Goal: Find specific page/section: Find specific page/section

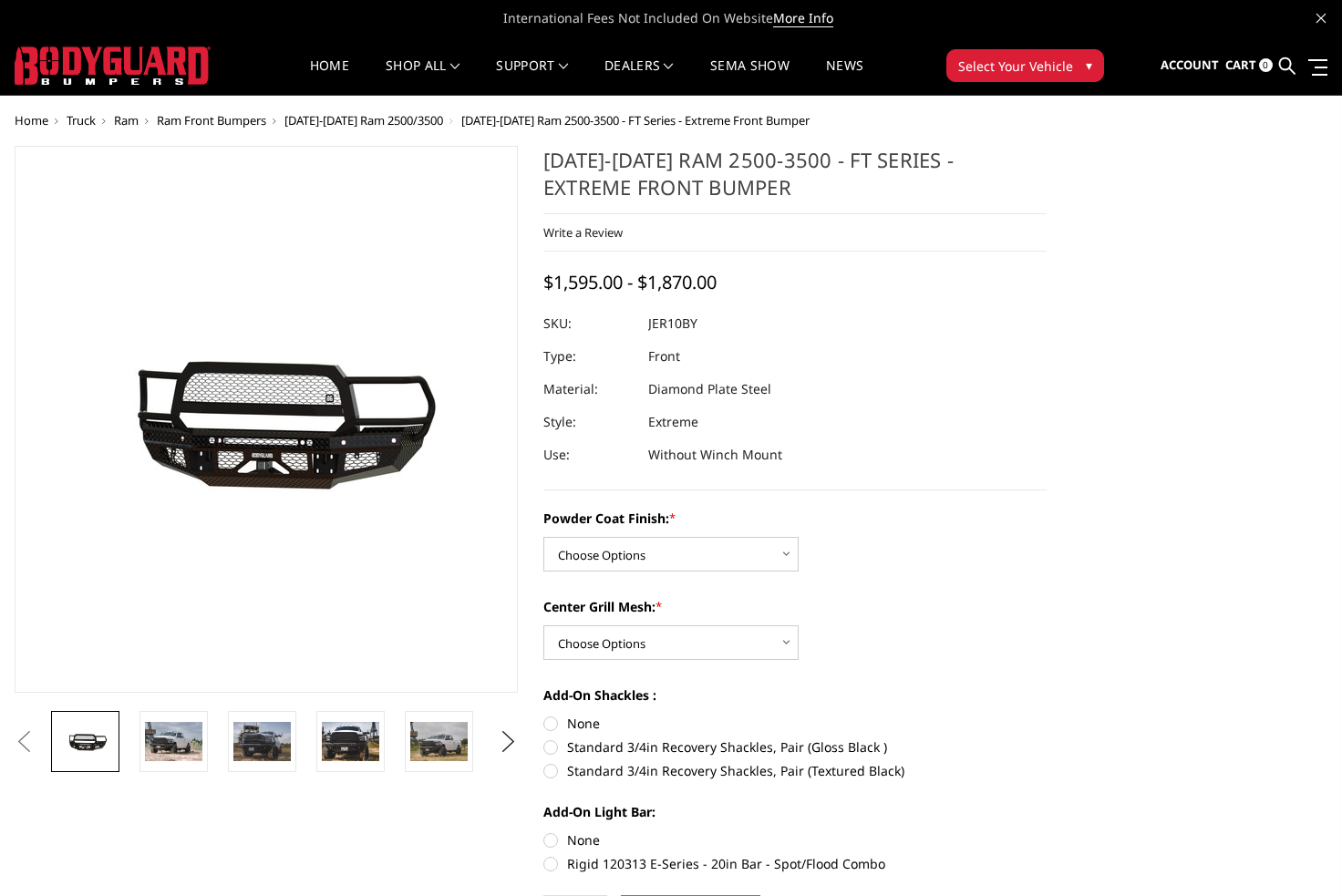
click at [267, 125] on span "Ram Front Bumpers" at bounding box center [211, 120] width 110 height 16
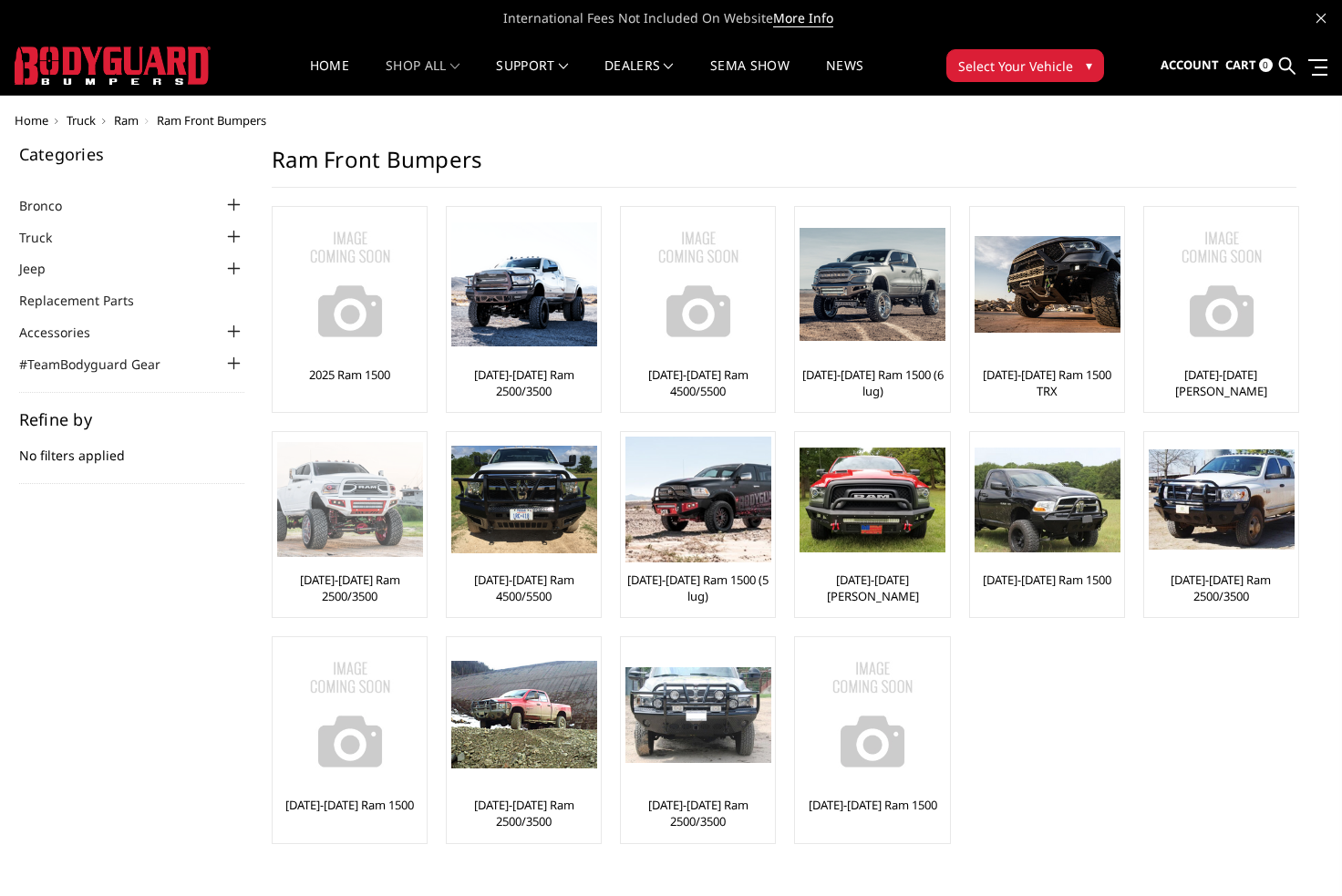
click at [361, 518] on img at bounding box center [350, 499] width 146 height 115
